Goal: Task Accomplishment & Management: Manage account settings

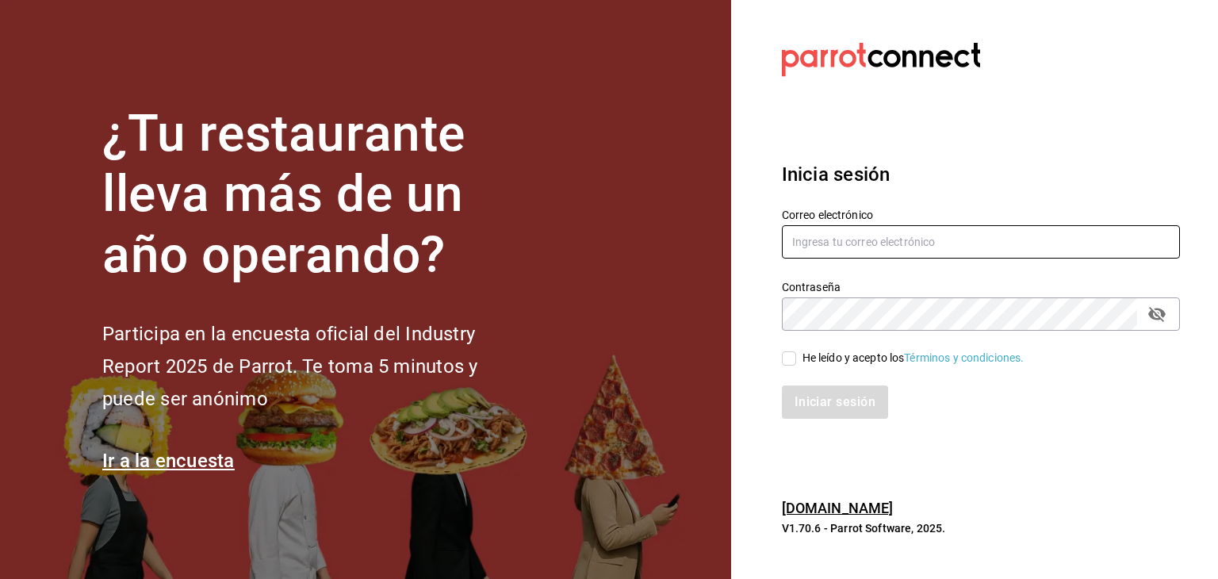
type input "diegopelfini1@hotmail.com"
click at [787, 360] on input "He leído y acepto los Términos y condiciones." at bounding box center [789, 358] width 14 height 14
checkbox input "true"
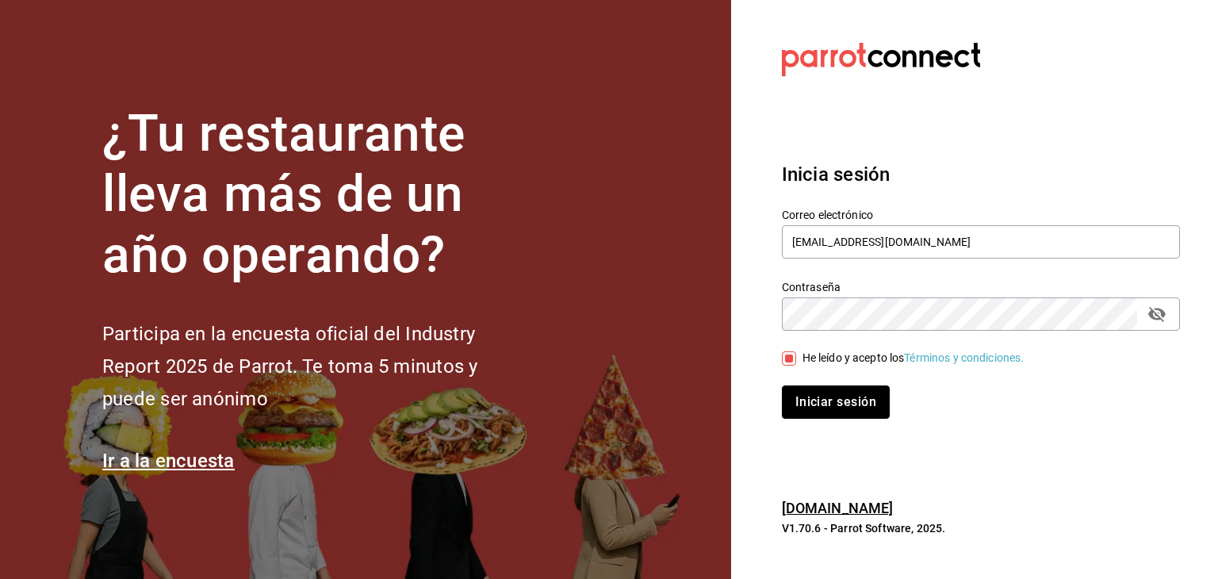
click at [806, 394] on button "Iniciar sesión" at bounding box center [836, 401] width 108 height 33
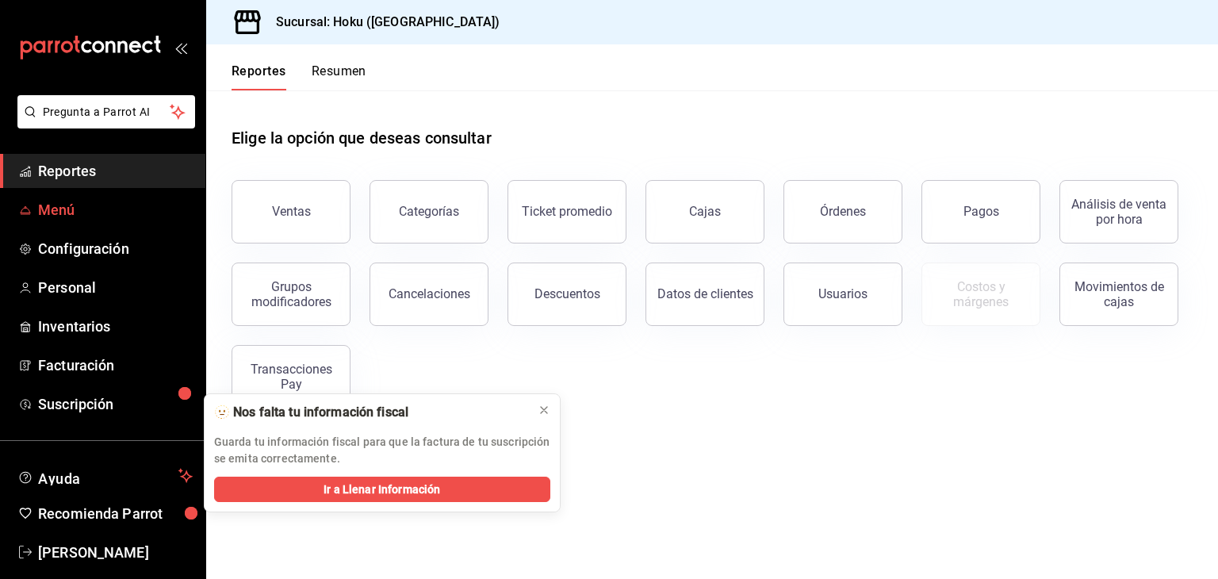
click at [72, 207] on span "Menú" at bounding box center [115, 209] width 155 height 21
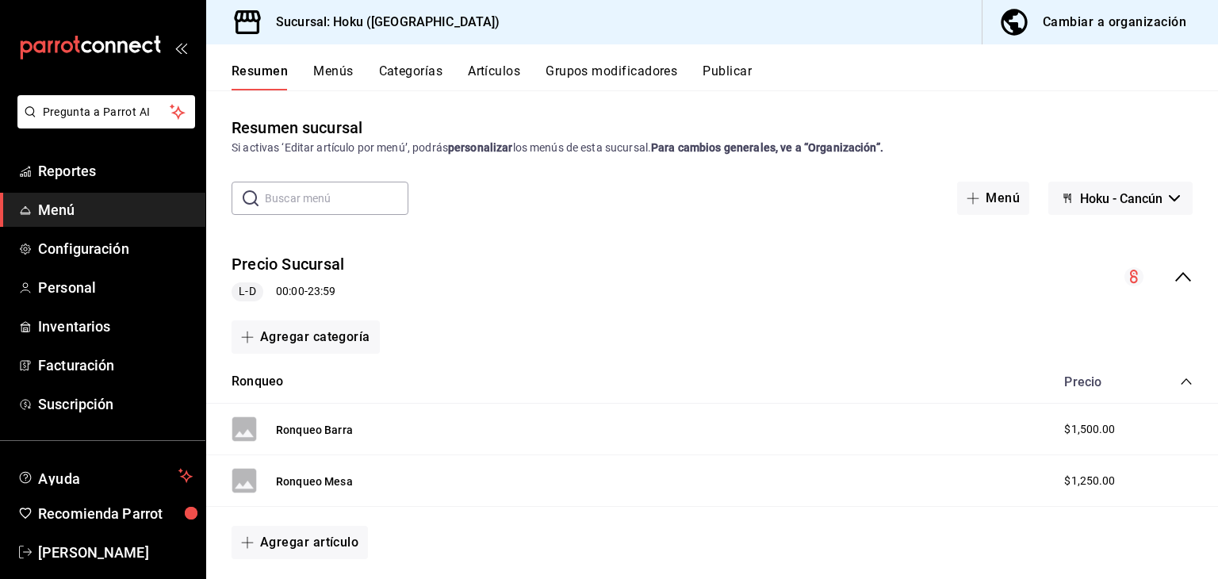
click at [488, 75] on button "Artículos" at bounding box center [494, 76] width 52 height 27
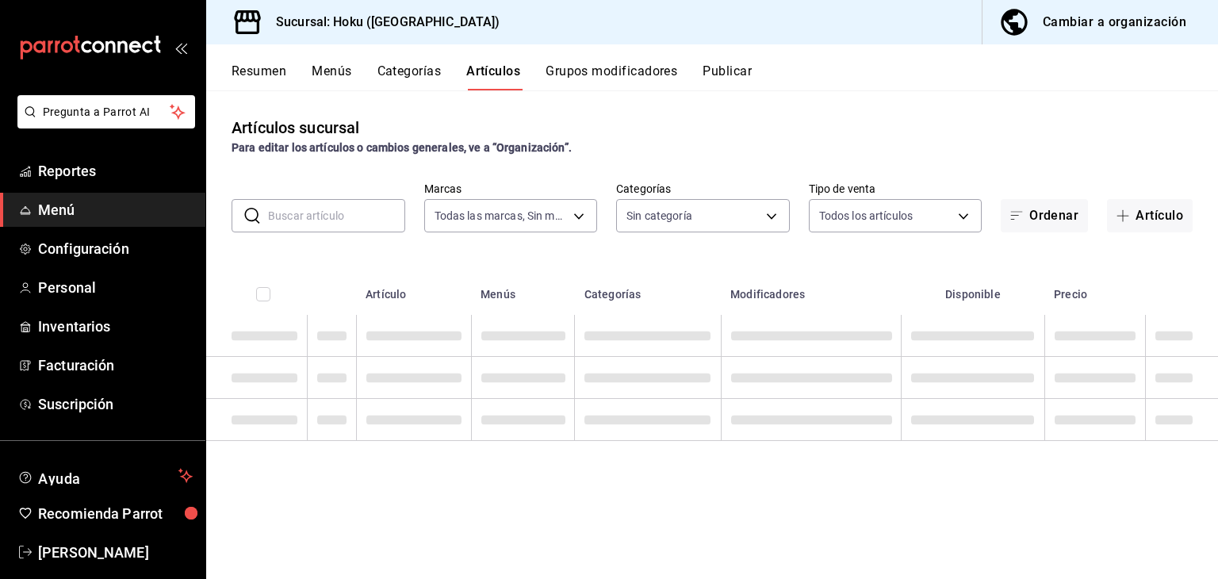
type input "aa90e99f-8277-4fab-9429-60dbd07037cc"
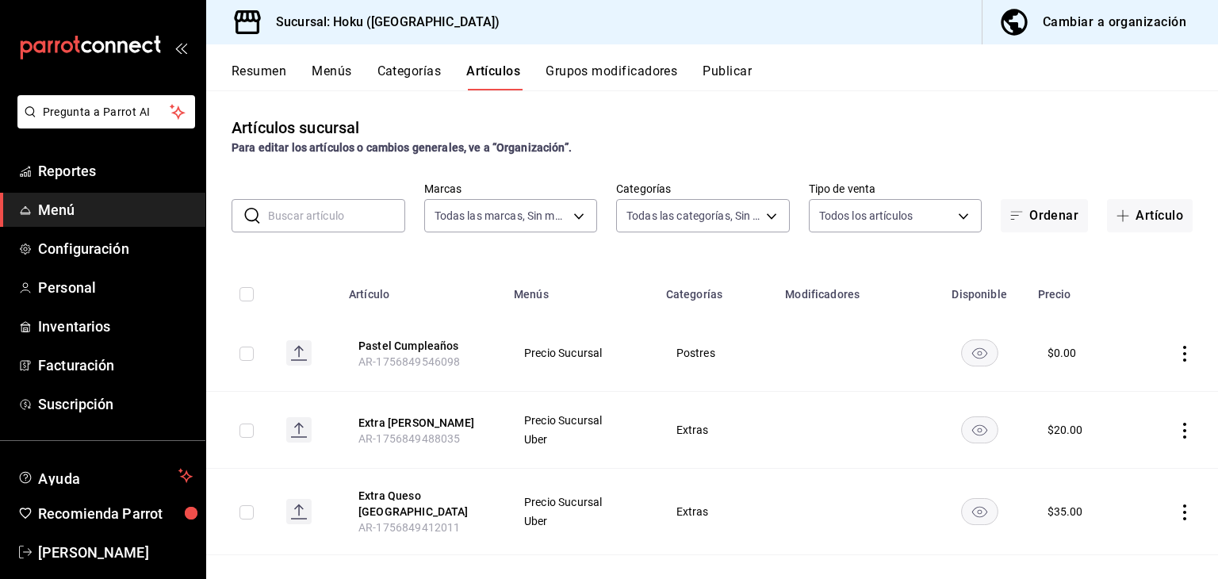
type input "e06808ba-6db7-451c-8799-f0be124ebe97,e70f592d-b9c5-4826-aeb8-58373c89bcbc,6a442…"
click at [1134, 216] on button "Artículo" at bounding box center [1150, 215] width 86 height 33
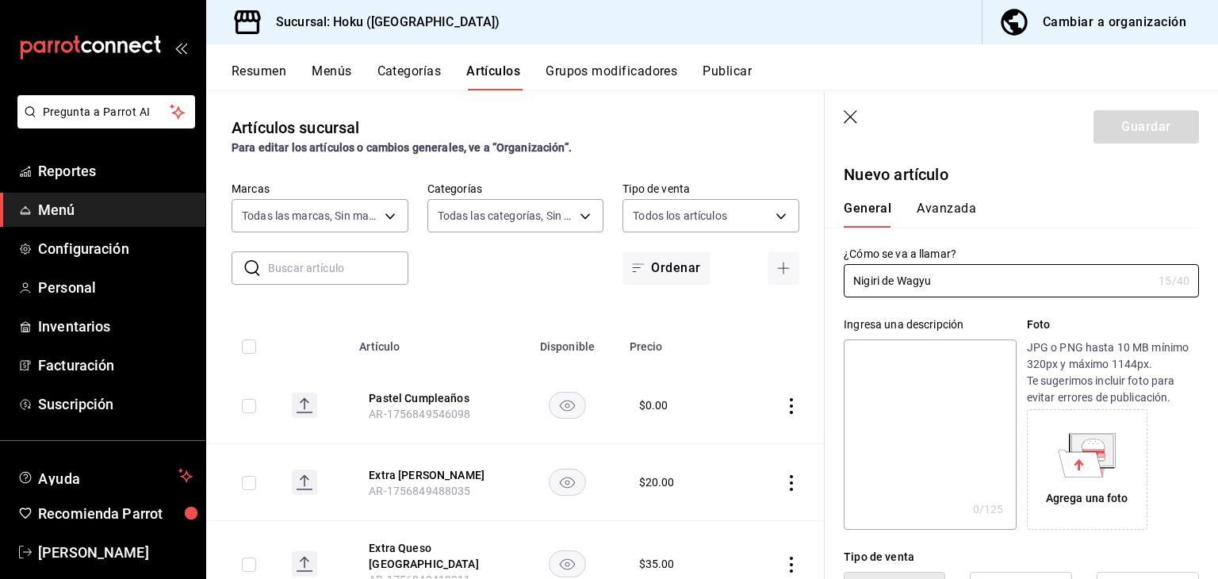
type input "Nigiri de Wagyu"
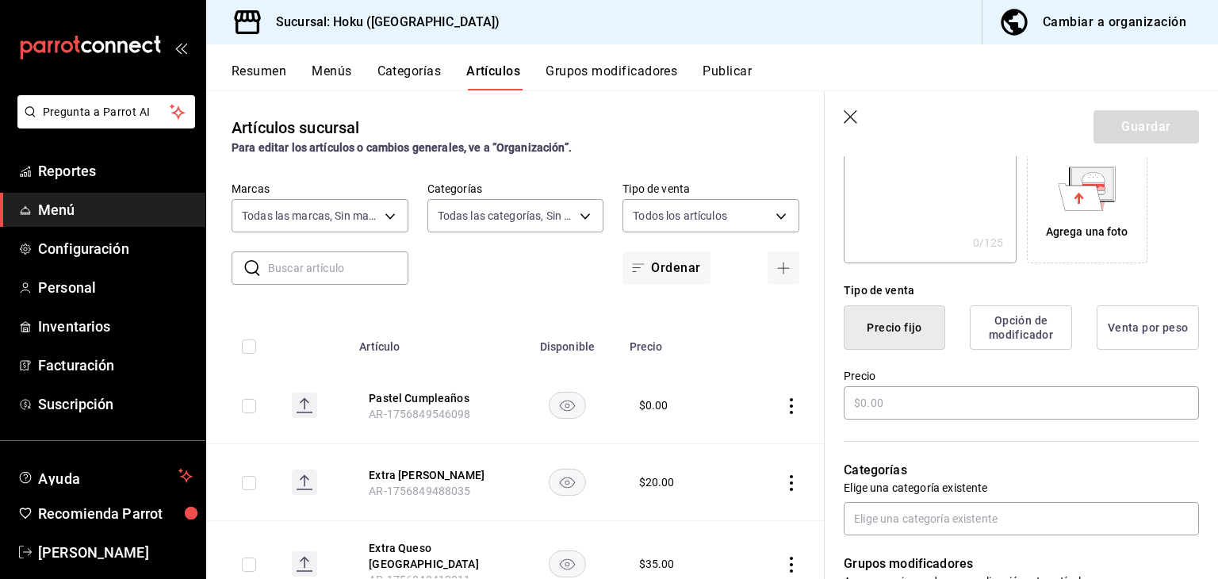
scroll to position [317, 0]
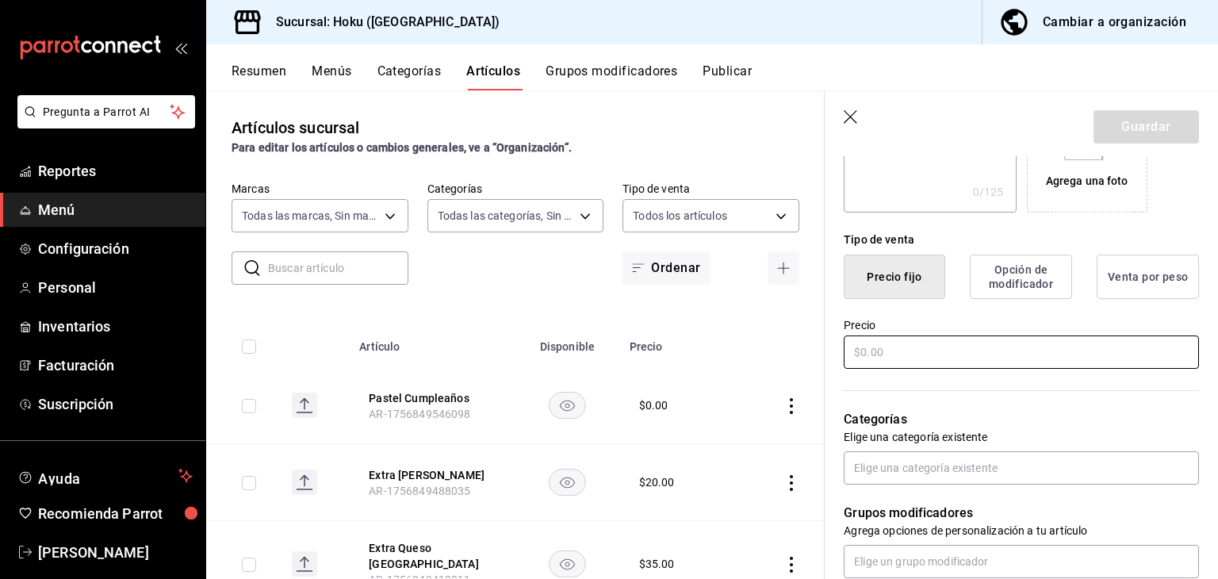
click at [929, 350] on input "text" at bounding box center [1021, 351] width 355 height 33
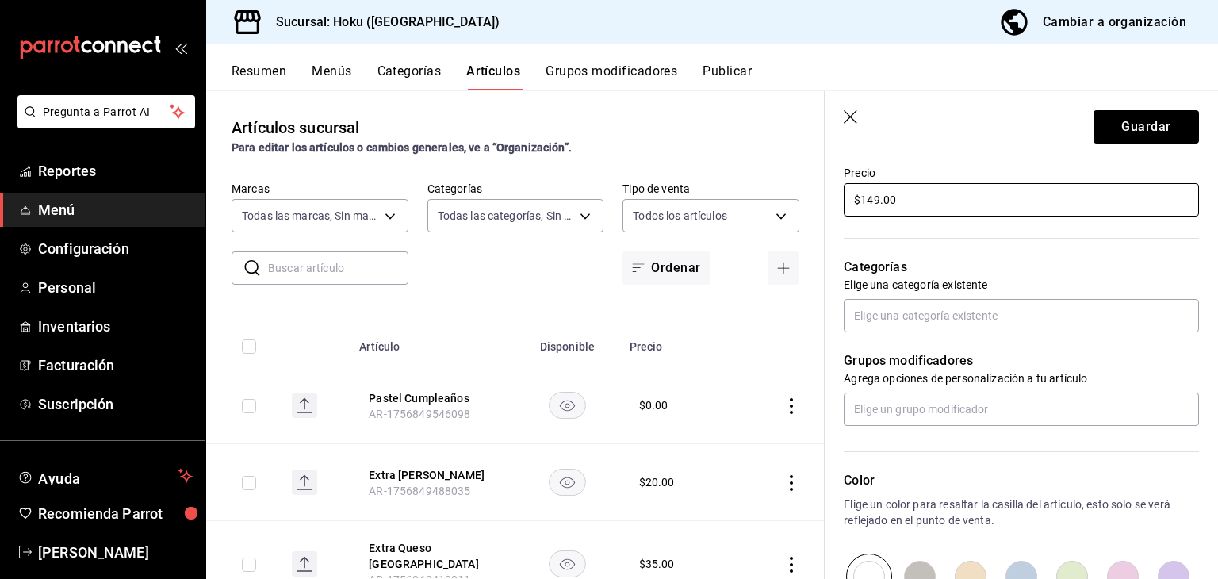
scroll to position [476, 0]
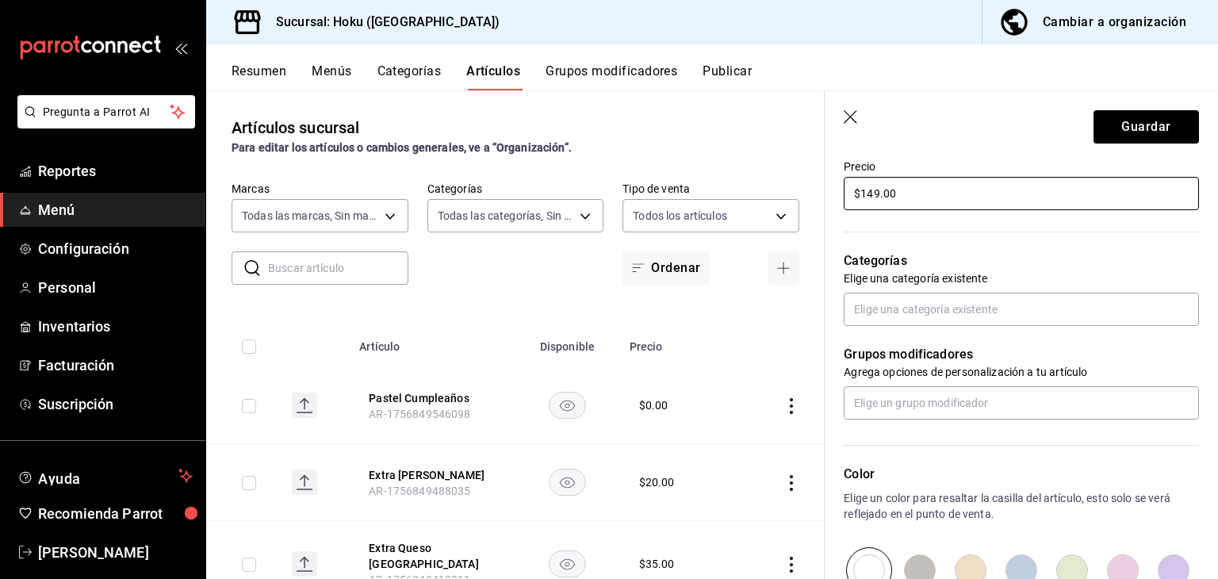
type input "$149.00"
click at [1037, 289] on div "Categorías Elige una categoría existente" at bounding box center [1012, 269] width 374 height 113
click at [1028, 301] on input "text" at bounding box center [1021, 309] width 355 height 33
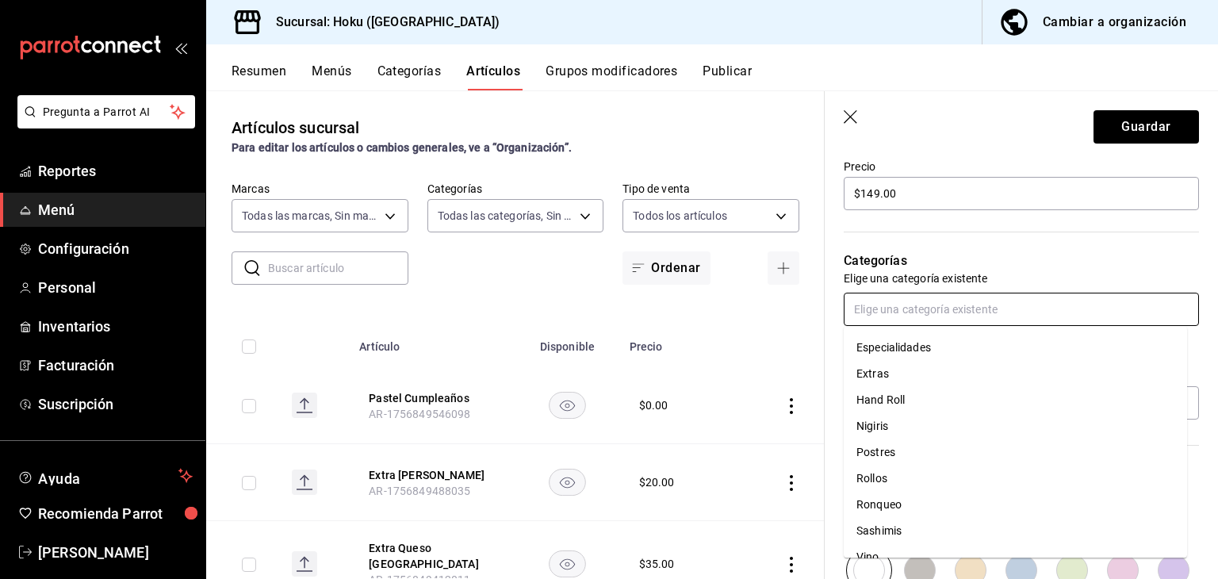
scroll to position [159, 0]
click at [952, 426] on li "Nigiris" at bounding box center [1015, 422] width 343 height 26
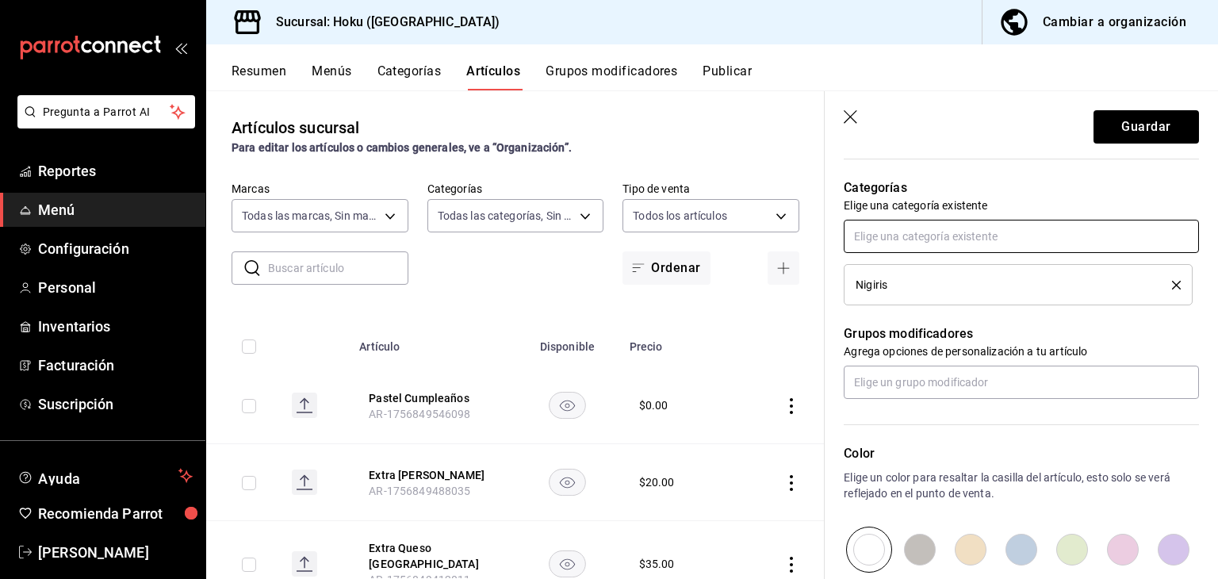
scroll to position [555, 0]
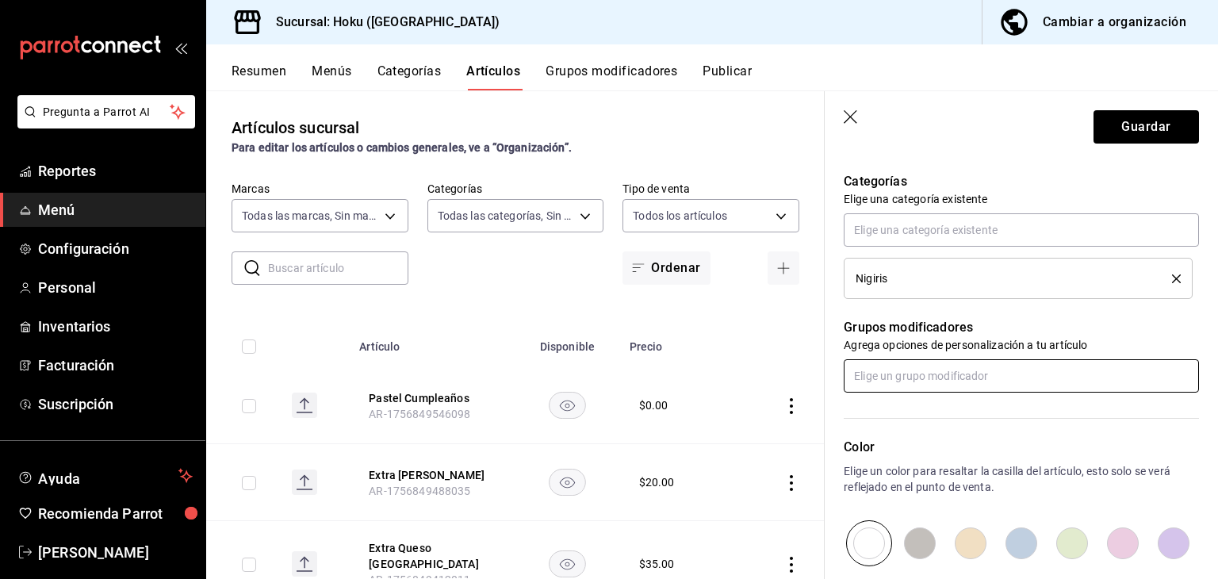
click at [1011, 375] on input "text" at bounding box center [1021, 375] width 355 height 33
click at [910, 420] on li "Agrega un extra Agrega un aderezo o un ingrediente extra" at bounding box center [1015, 411] width 343 height 26
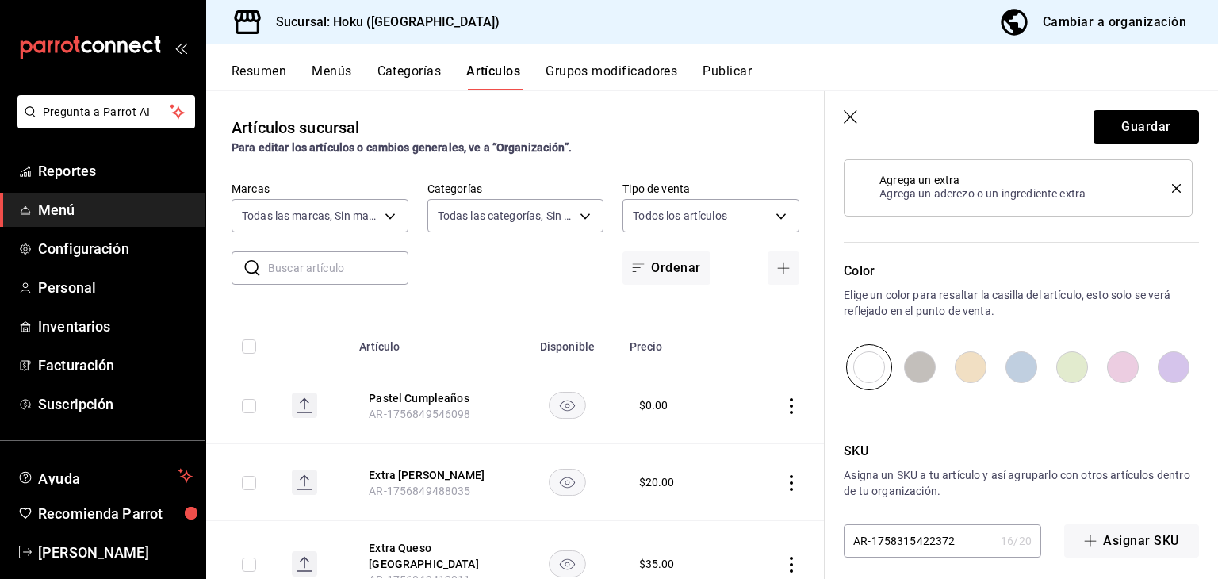
scroll to position [809, 0]
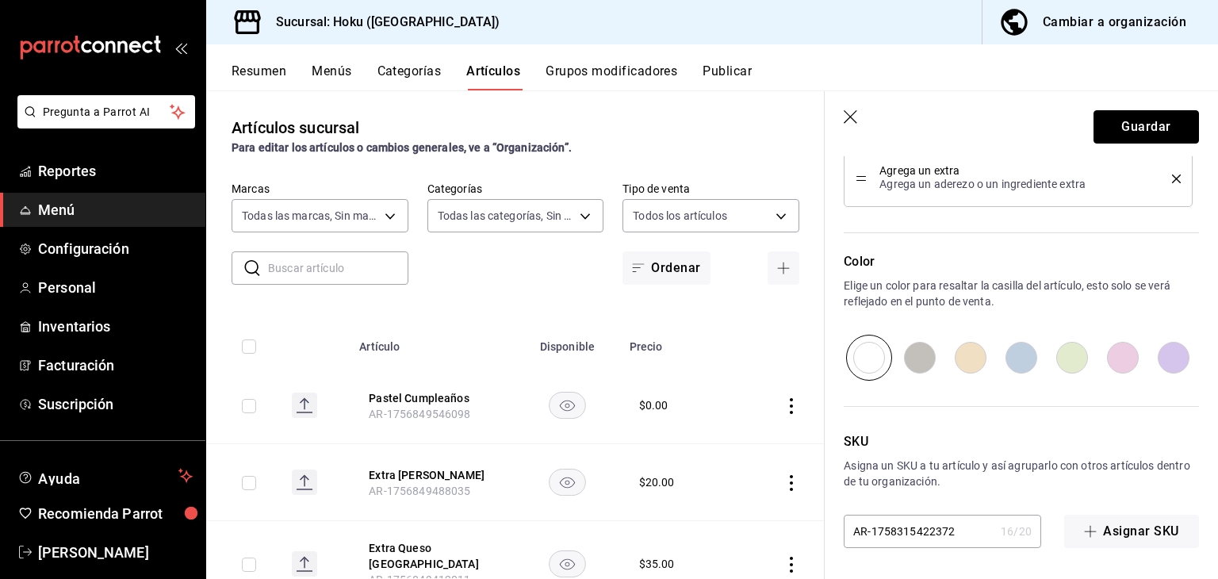
click at [1164, 135] on button "Guardar" at bounding box center [1146, 126] width 105 height 33
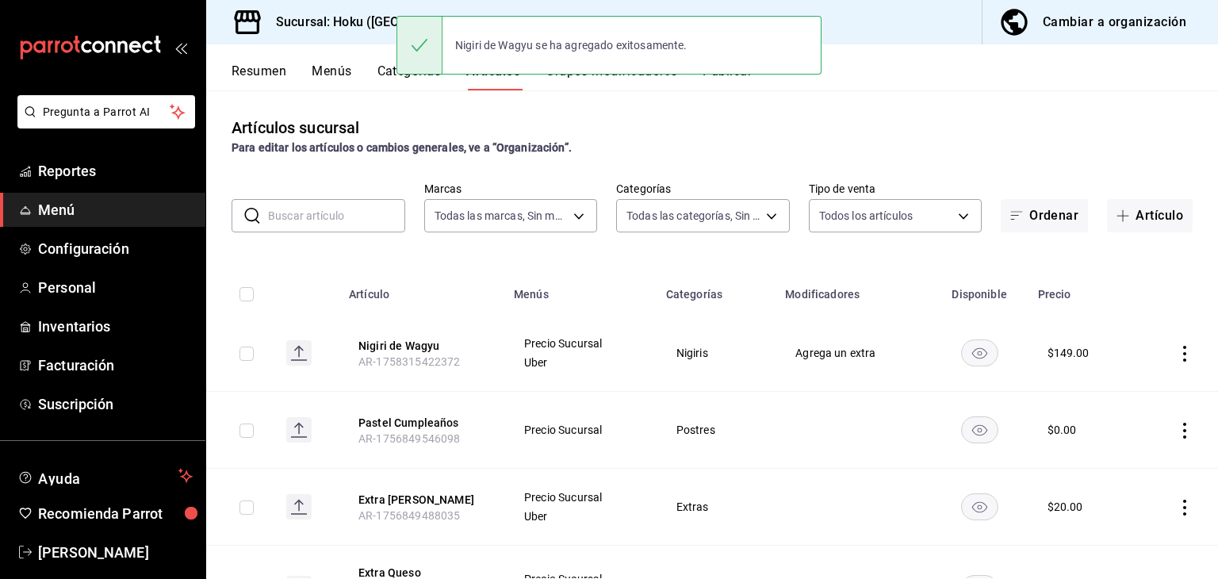
click at [1136, 207] on button "Artículo" at bounding box center [1150, 215] width 86 height 33
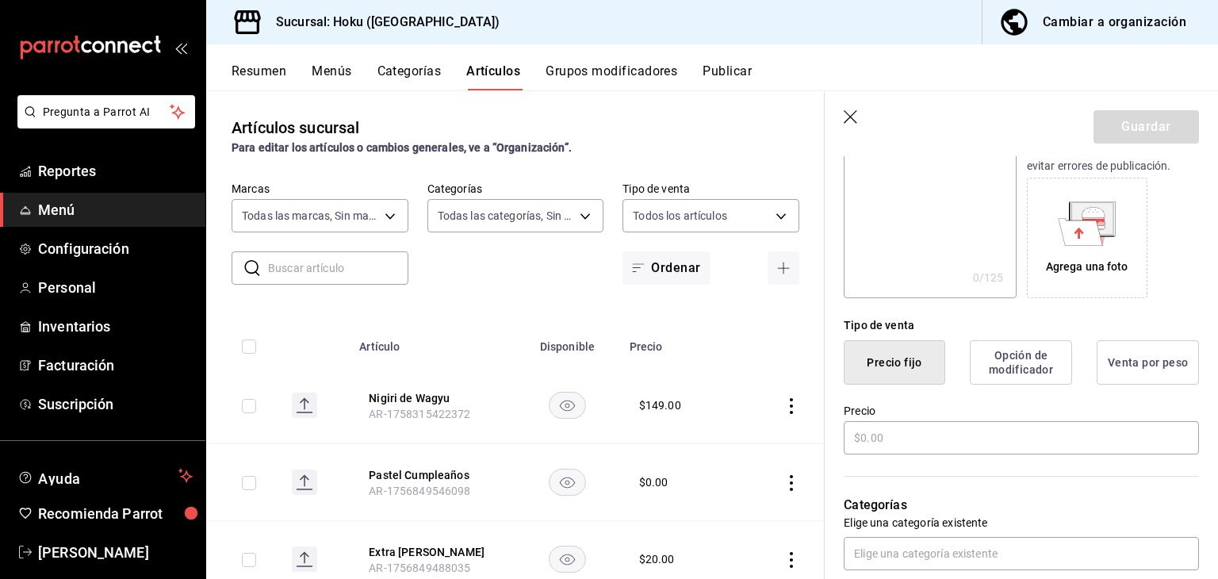
scroll to position [238, 0]
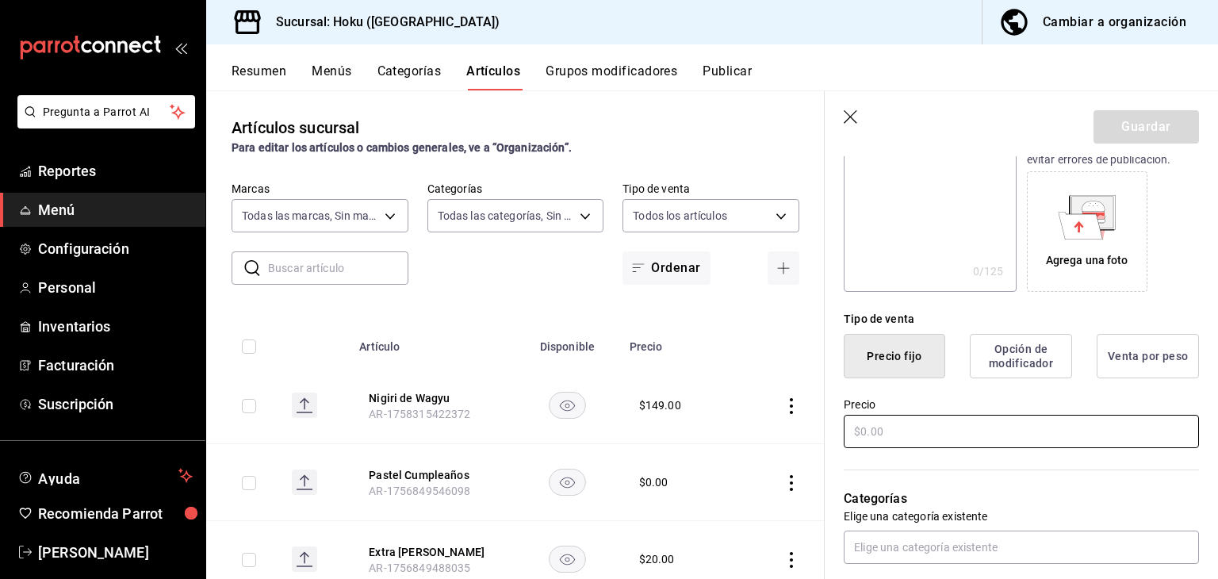
type input "Coctel Yugen"
click at [923, 435] on input "text" at bounding box center [1021, 431] width 355 height 33
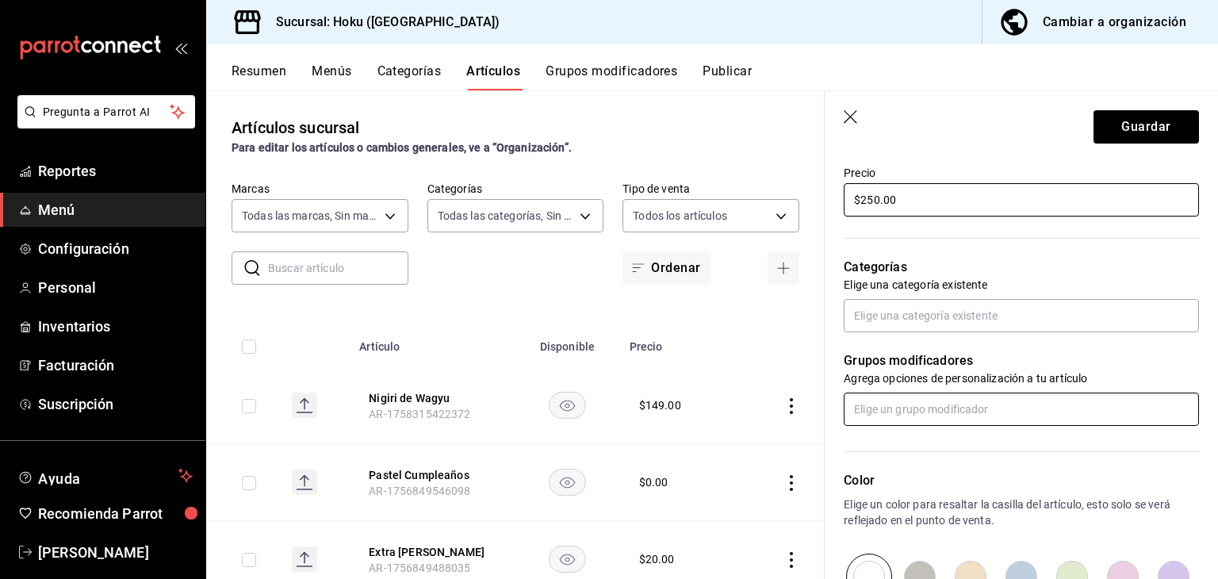
scroll to position [476, 0]
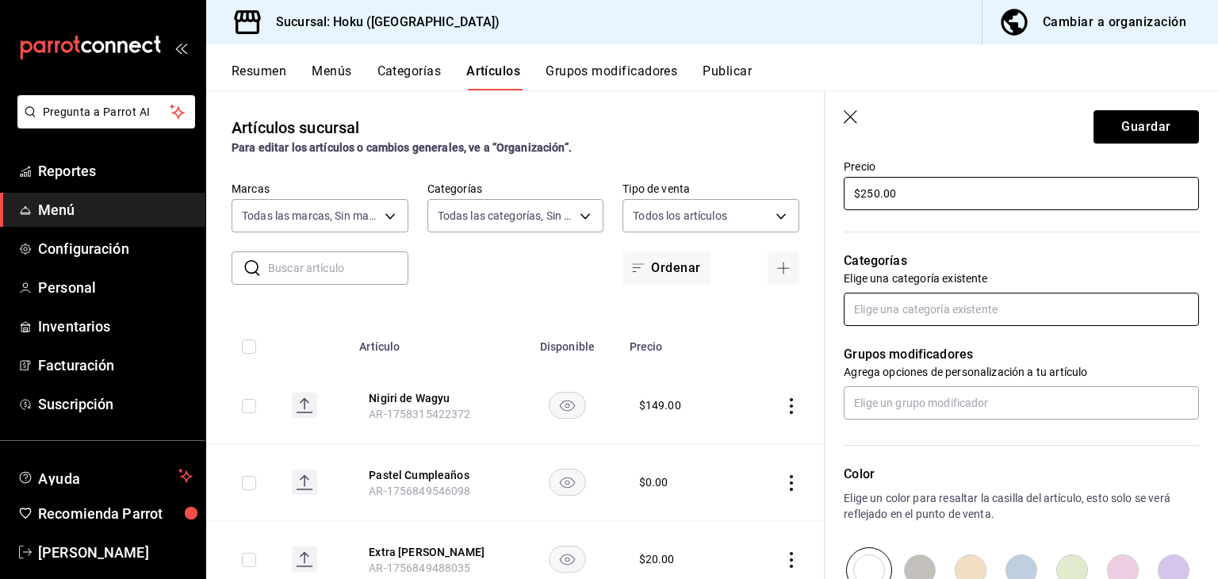
type input "$250.00"
click at [1020, 305] on input "text" at bounding box center [1021, 309] width 355 height 33
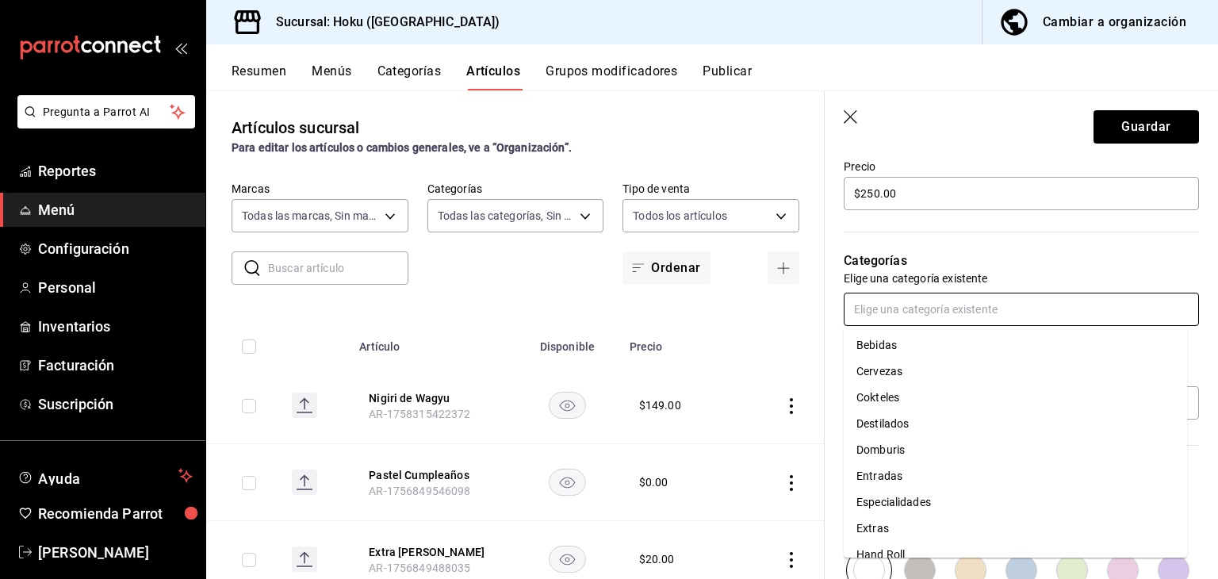
click at [893, 400] on li "Cokteles" at bounding box center [1015, 398] width 343 height 26
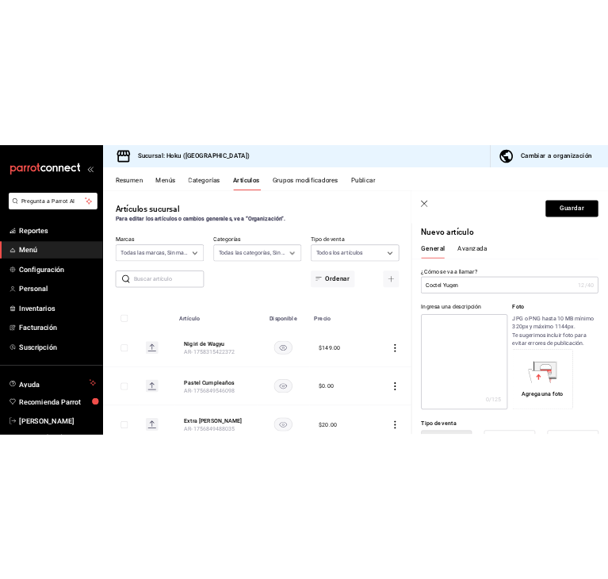
scroll to position [0, 0]
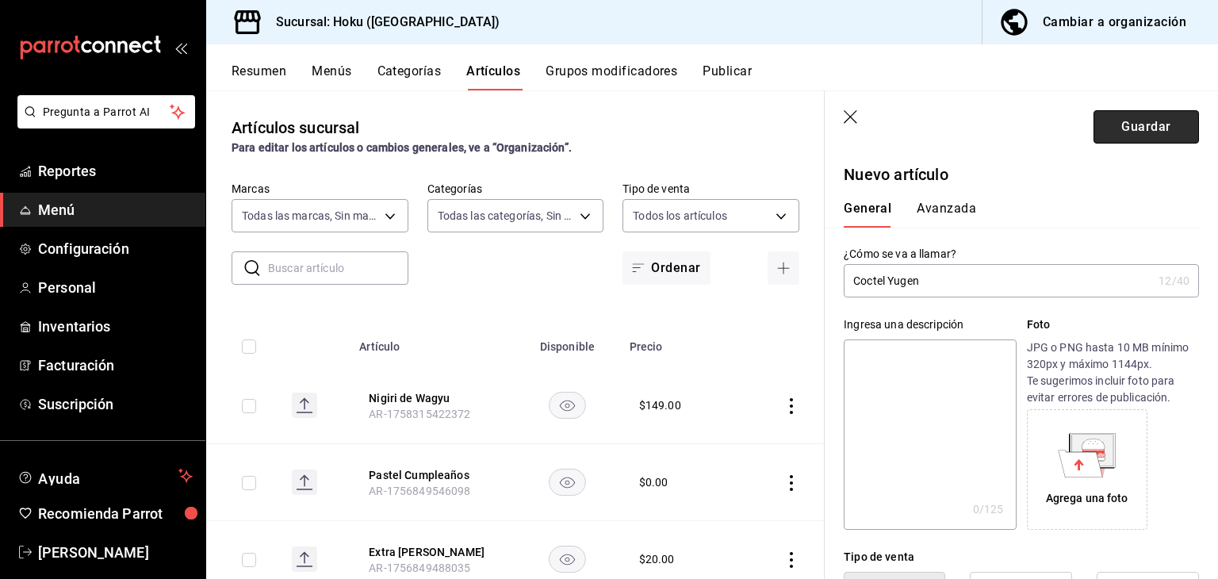
click at [1154, 133] on button "Guardar" at bounding box center [1146, 126] width 105 height 33
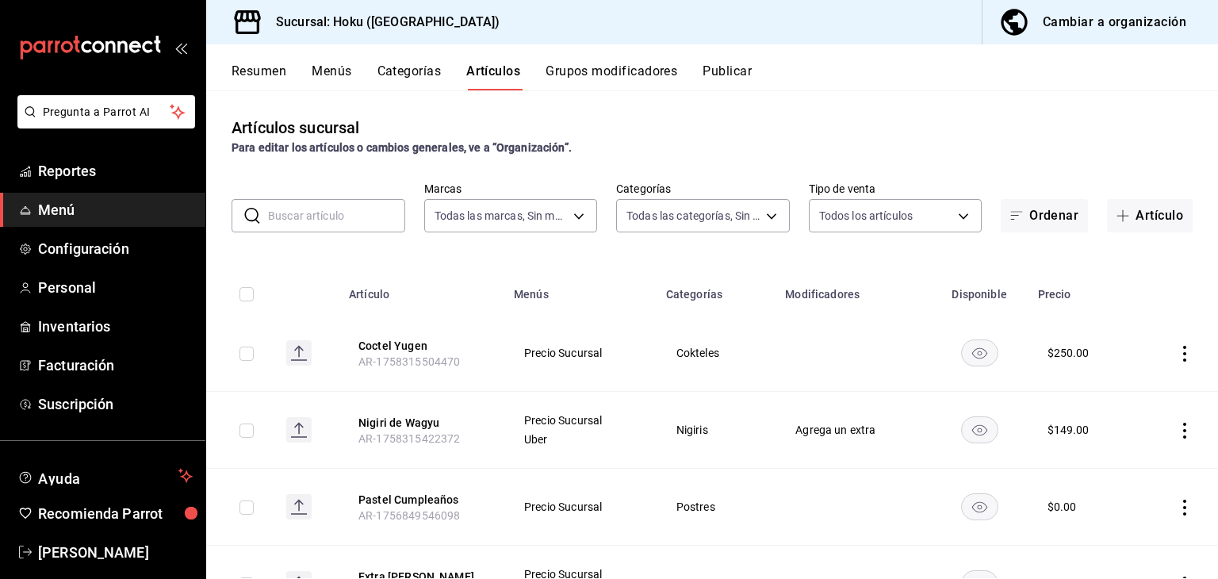
click at [293, 220] on input "text" at bounding box center [336, 216] width 137 height 32
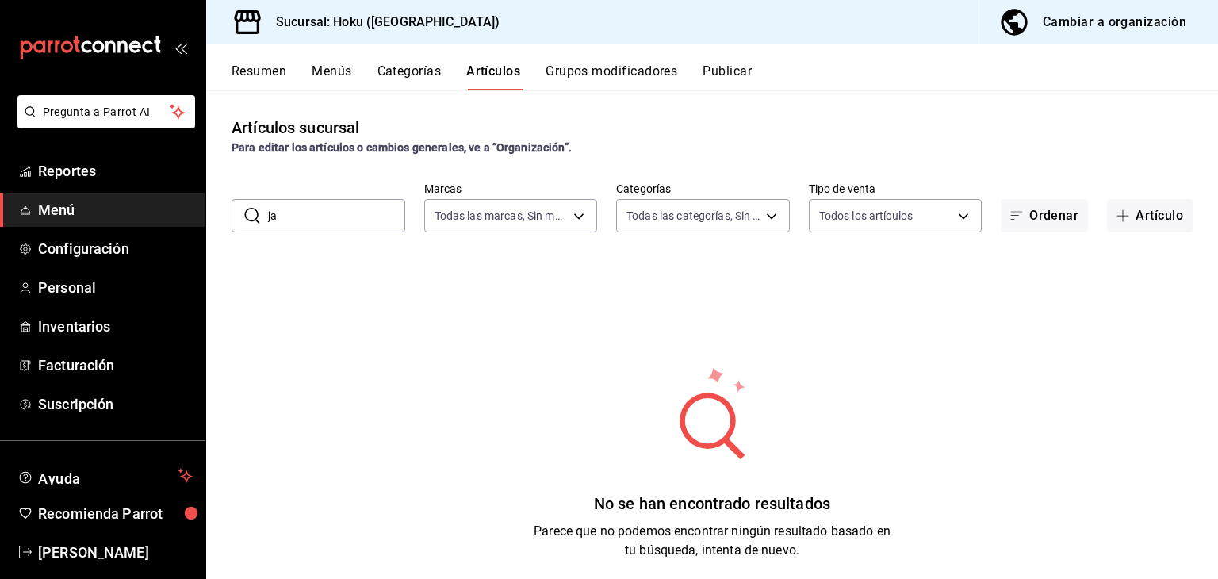
type input "j"
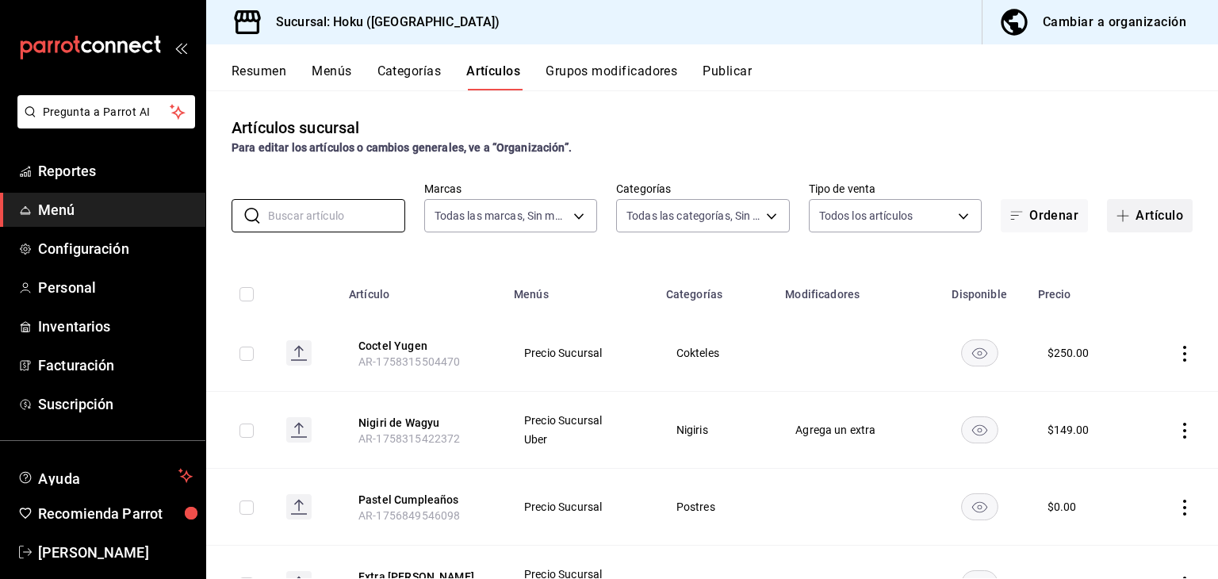
click at [1127, 215] on button "Artículo" at bounding box center [1150, 215] width 86 height 33
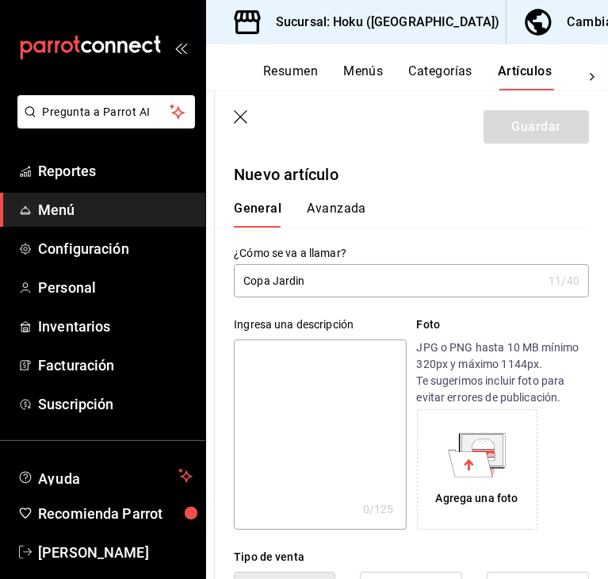
click at [413, 284] on input "Copa Jardin" at bounding box center [388, 281] width 308 height 32
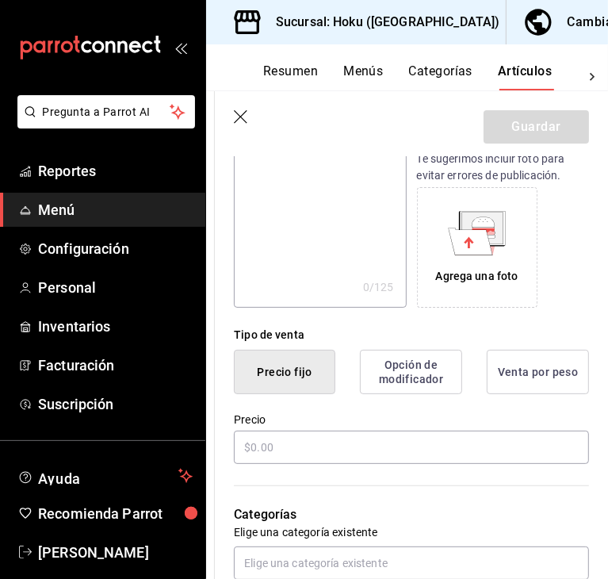
scroll to position [238, 0]
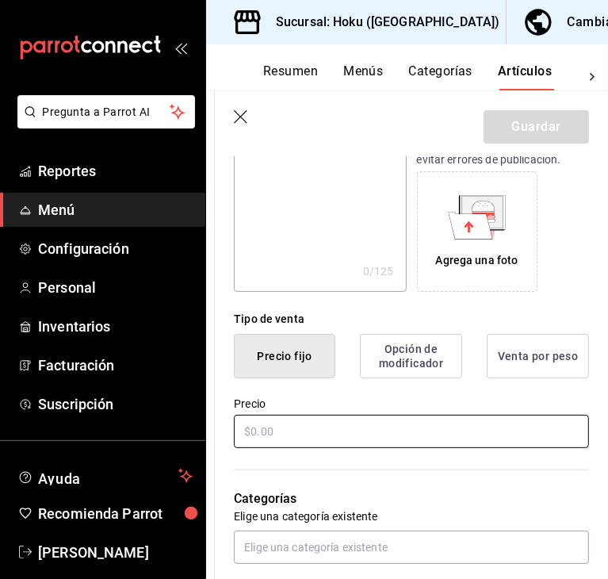
type input "Copa Jardins Secrets"
click at [408, 431] on input "text" at bounding box center [411, 431] width 355 height 33
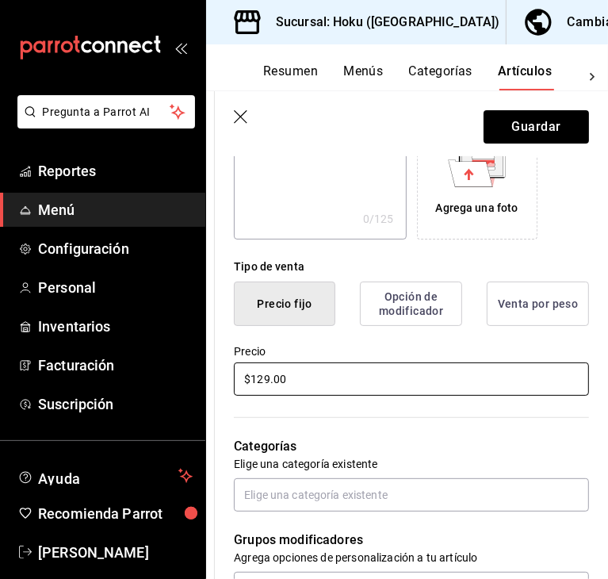
scroll to position [476, 0]
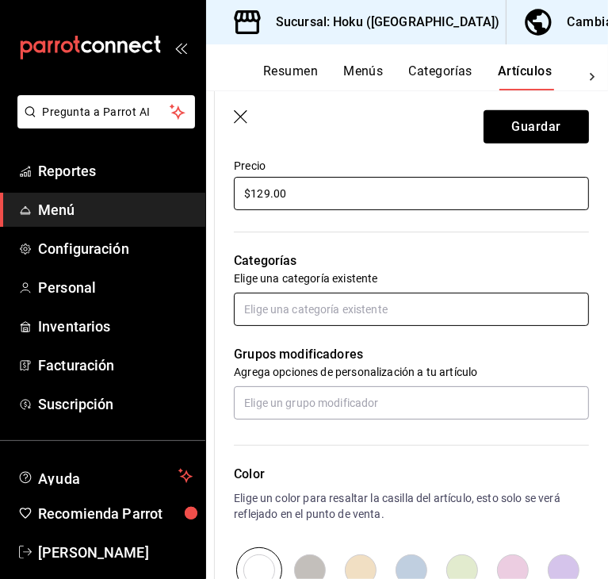
type input "$129.00"
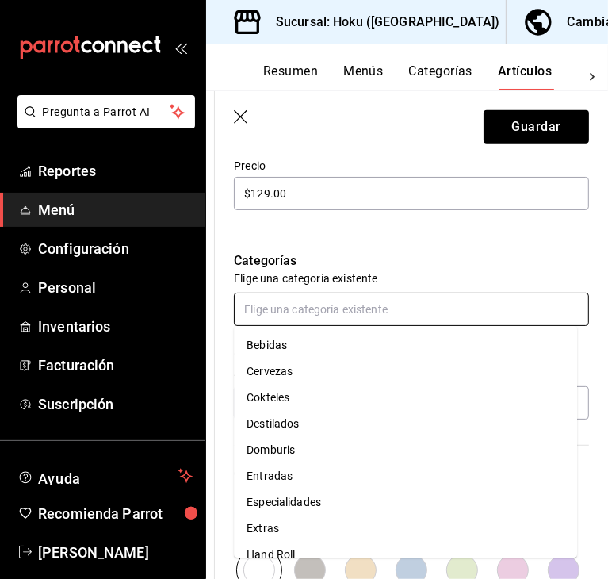
click at [374, 311] on input "text" at bounding box center [411, 309] width 355 height 33
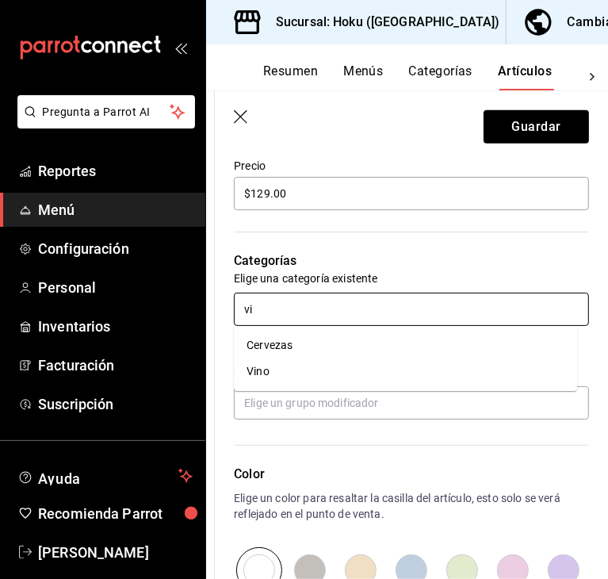
type input "vin"
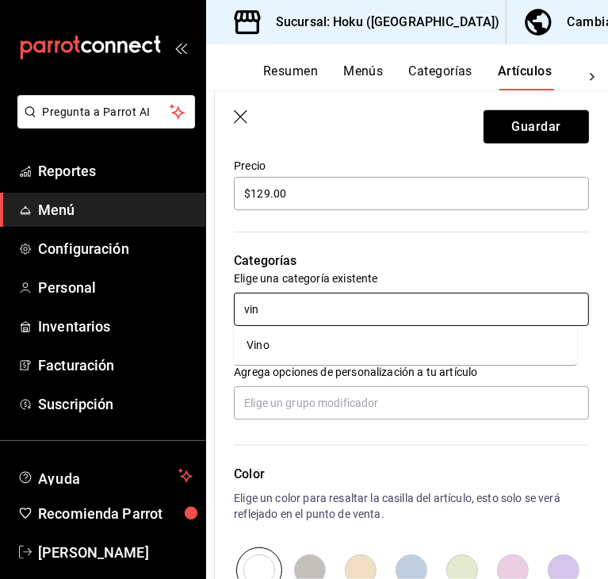
click at [286, 343] on li "Vino" at bounding box center [405, 345] width 343 height 26
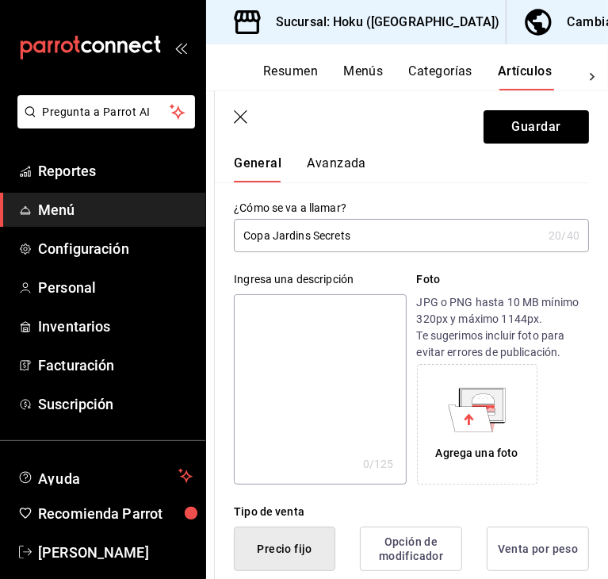
scroll to position [0, 0]
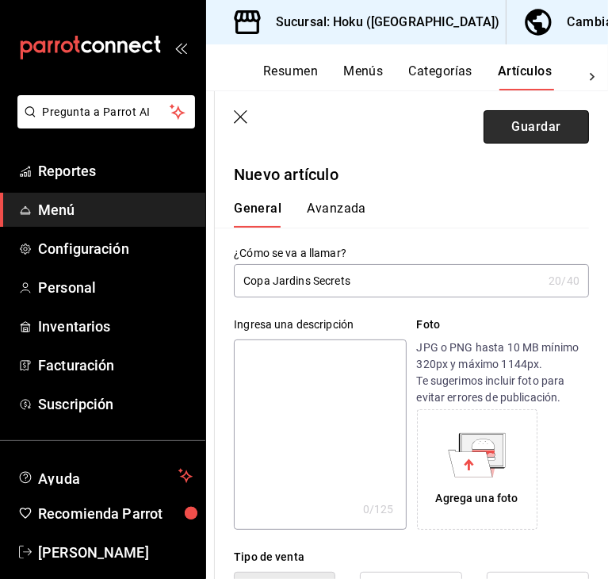
click at [540, 130] on button "Guardar" at bounding box center [536, 126] width 105 height 33
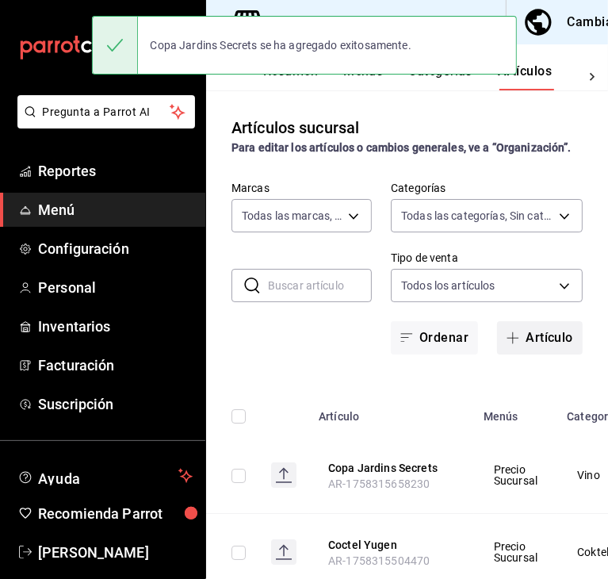
click at [532, 336] on button "Artículo" at bounding box center [540, 337] width 86 height 33
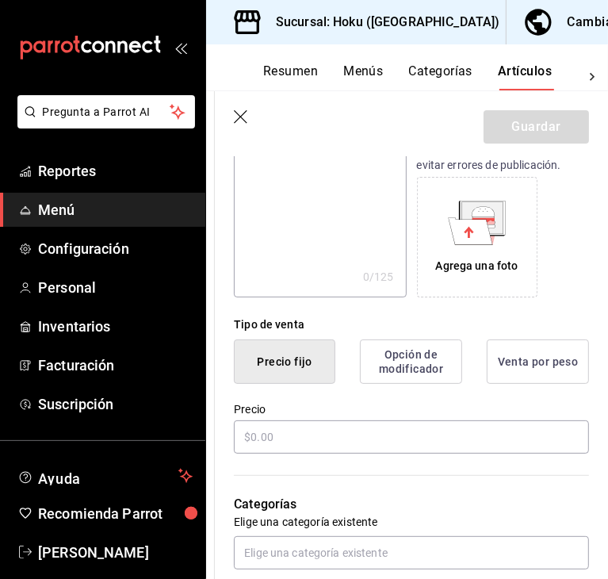
scroll to position [238, 0]
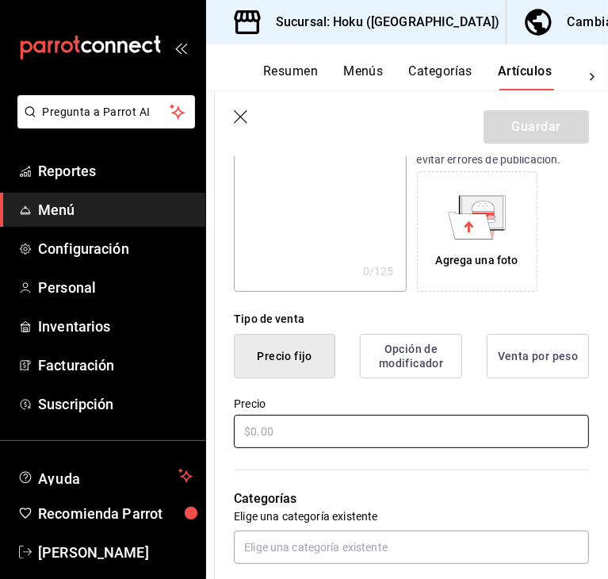
type input "Botella Jardins Secrets"
click at [356, 429] on input "text" at bounding box center [411, 431] width 355 height 33
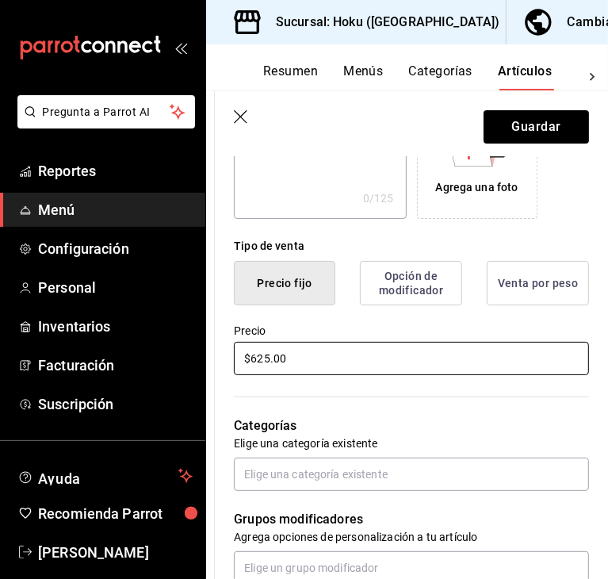
scroll to position [317, 0]
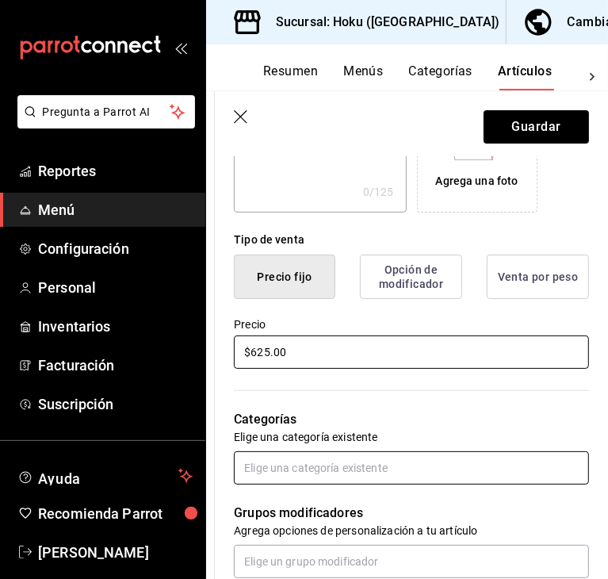
type input "$625.00"
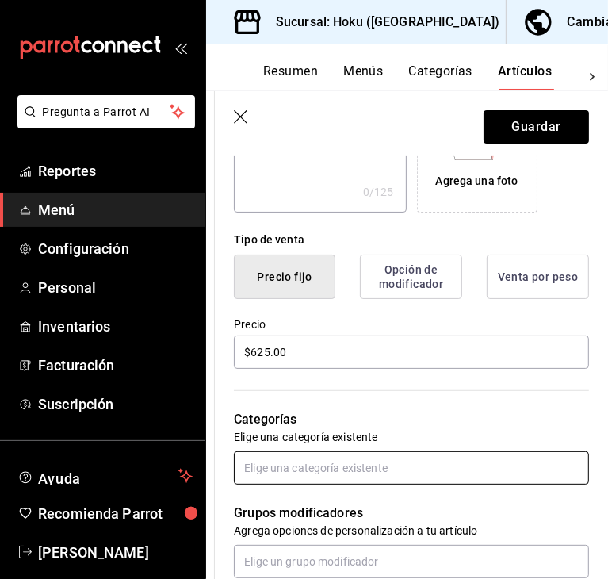
click at [370, 457] on input "text" at bounding box center [411, 467] width 355 height 33
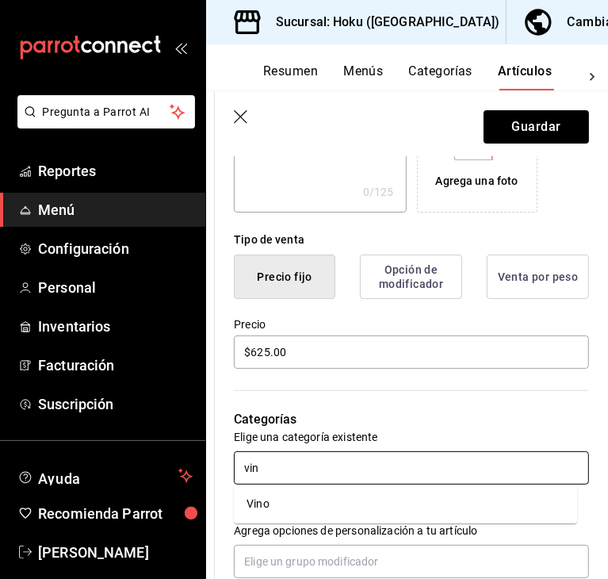
type input "vino"
click at [278, 503] on li "Vino" at bounding box center [405, 504] width 343 height 26
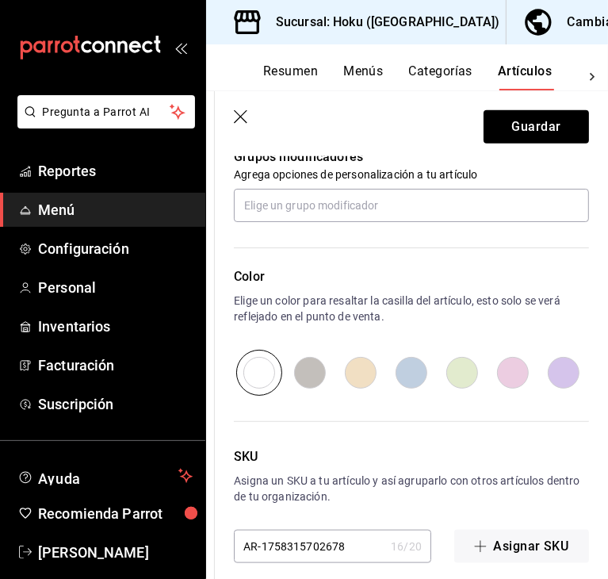
scroll to position [741, 0]
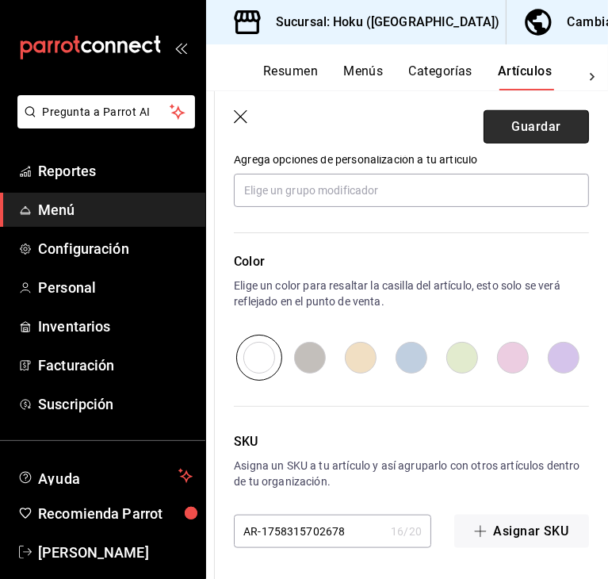
click at [552, 118] on button "Guardar" at bounding box center [536, 126] width 105 height 33
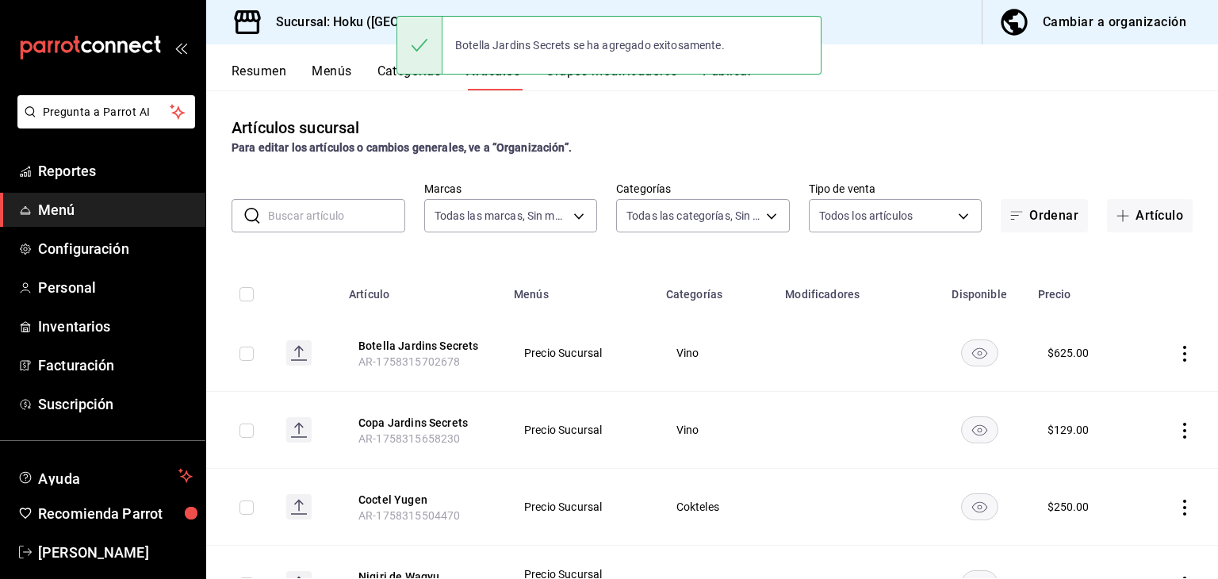
click at [738, 80] on button "Publicar" at bounding box center [727, 76] width 49 height 27
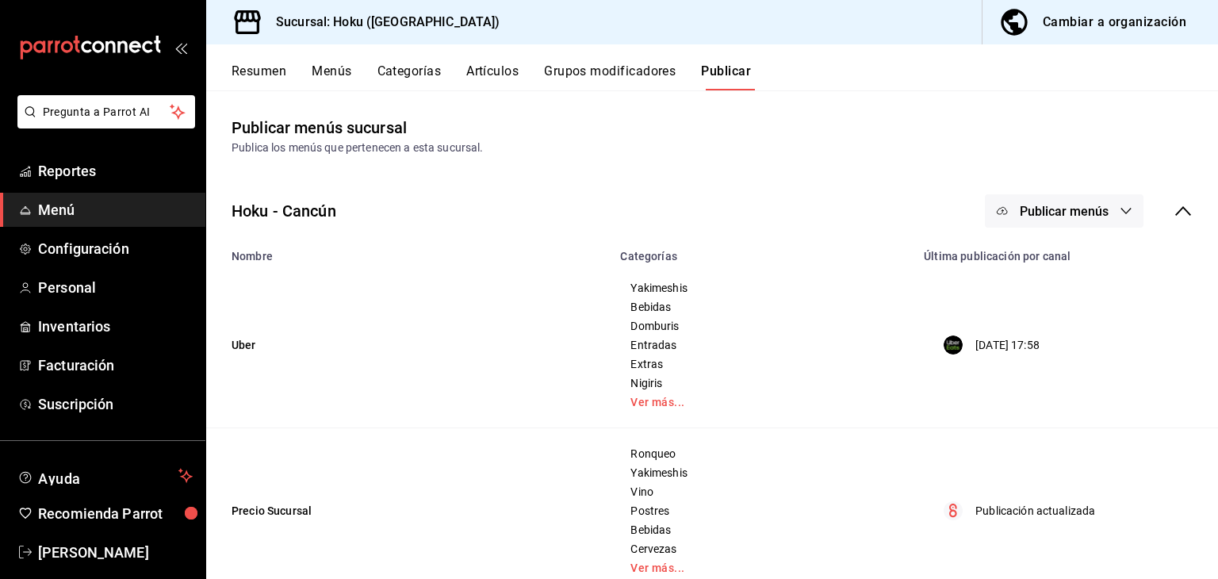
click at [1105, 208] on button "Publicar menús" at bounding box center [1064, 210] width 159 height 33
click at [1075, 309] on span "Punto de venta" at bounding box center [1075, 307] width 76 height 17
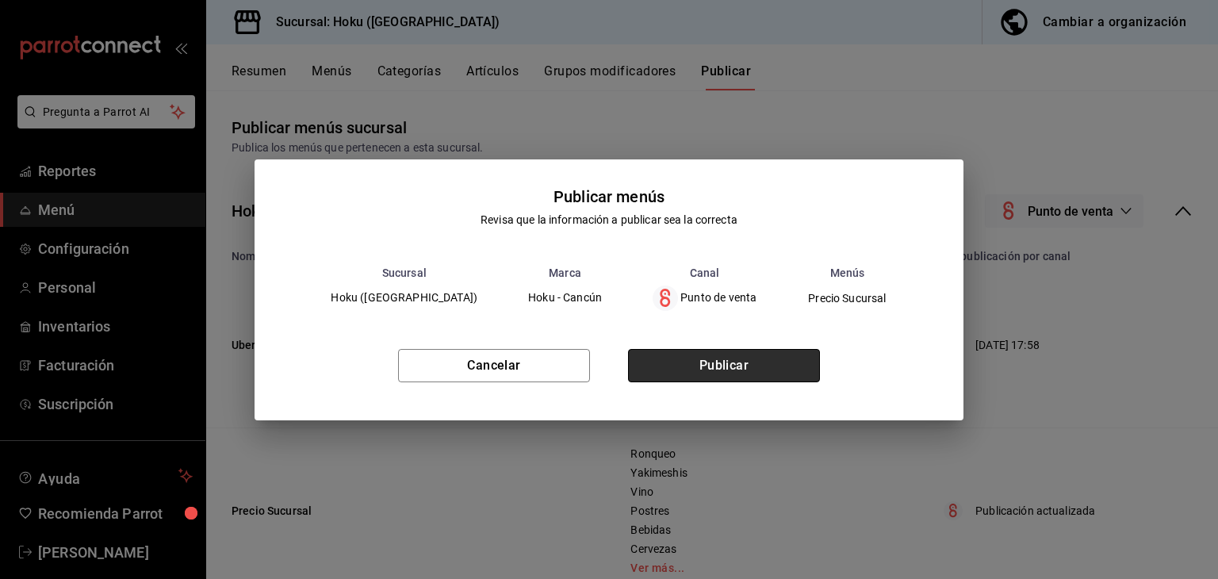
click at [780, 363] on button "Publicar" at bounding box center [724, 365] width 192 height 33
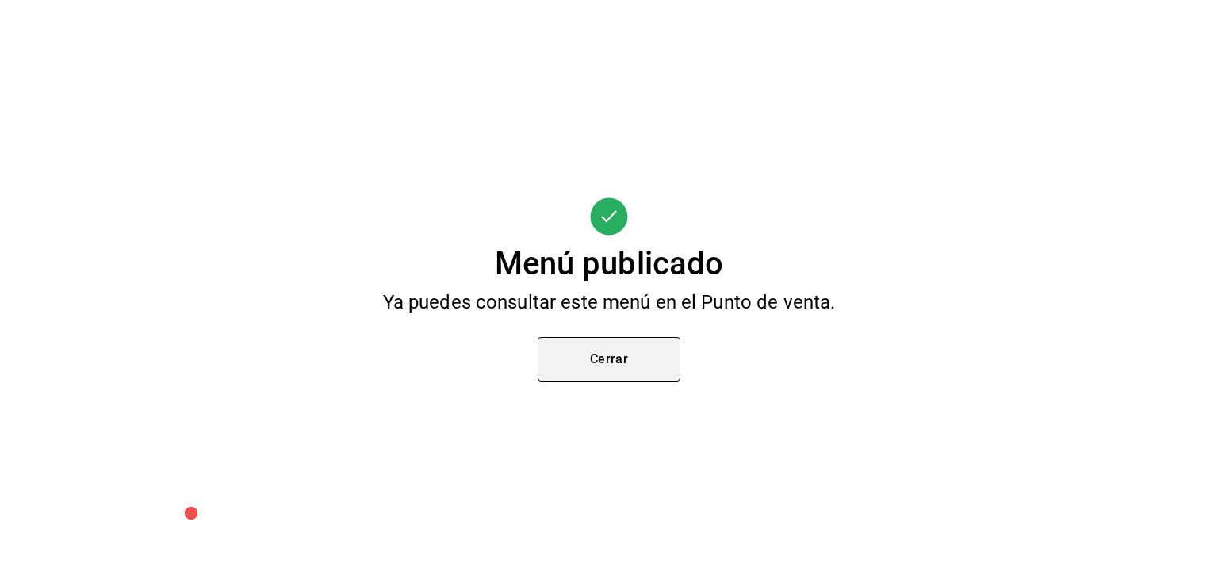
click at [665, 353] on button "Cerrar" at bounding box center [609, 359] width 143 height 44
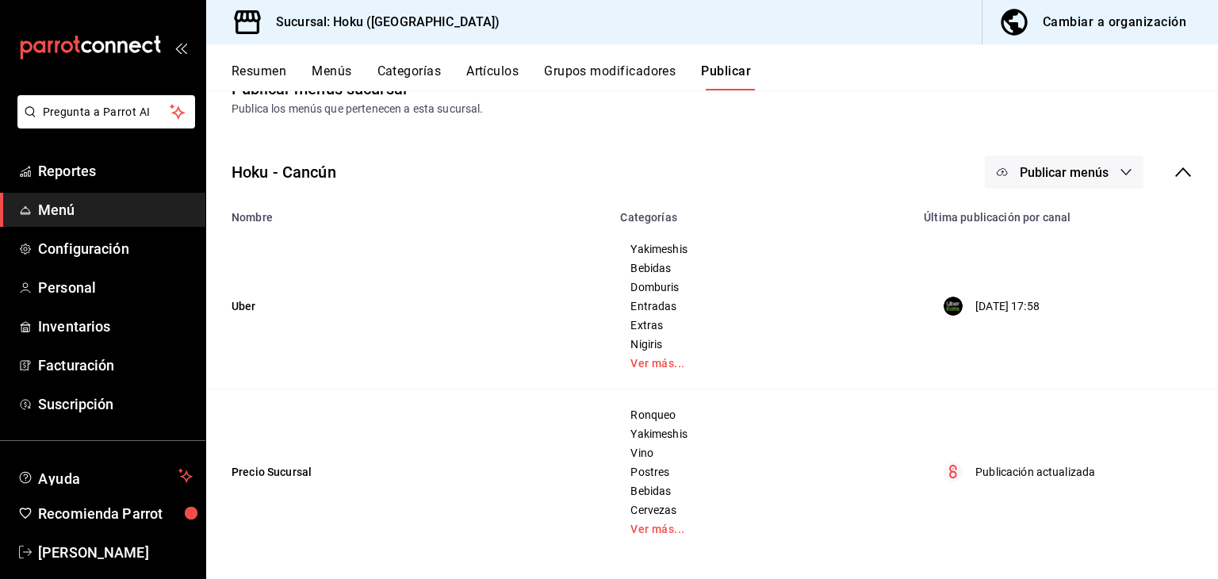
scroll to position [41, 0]
